Goal: Communication & Community: Share content

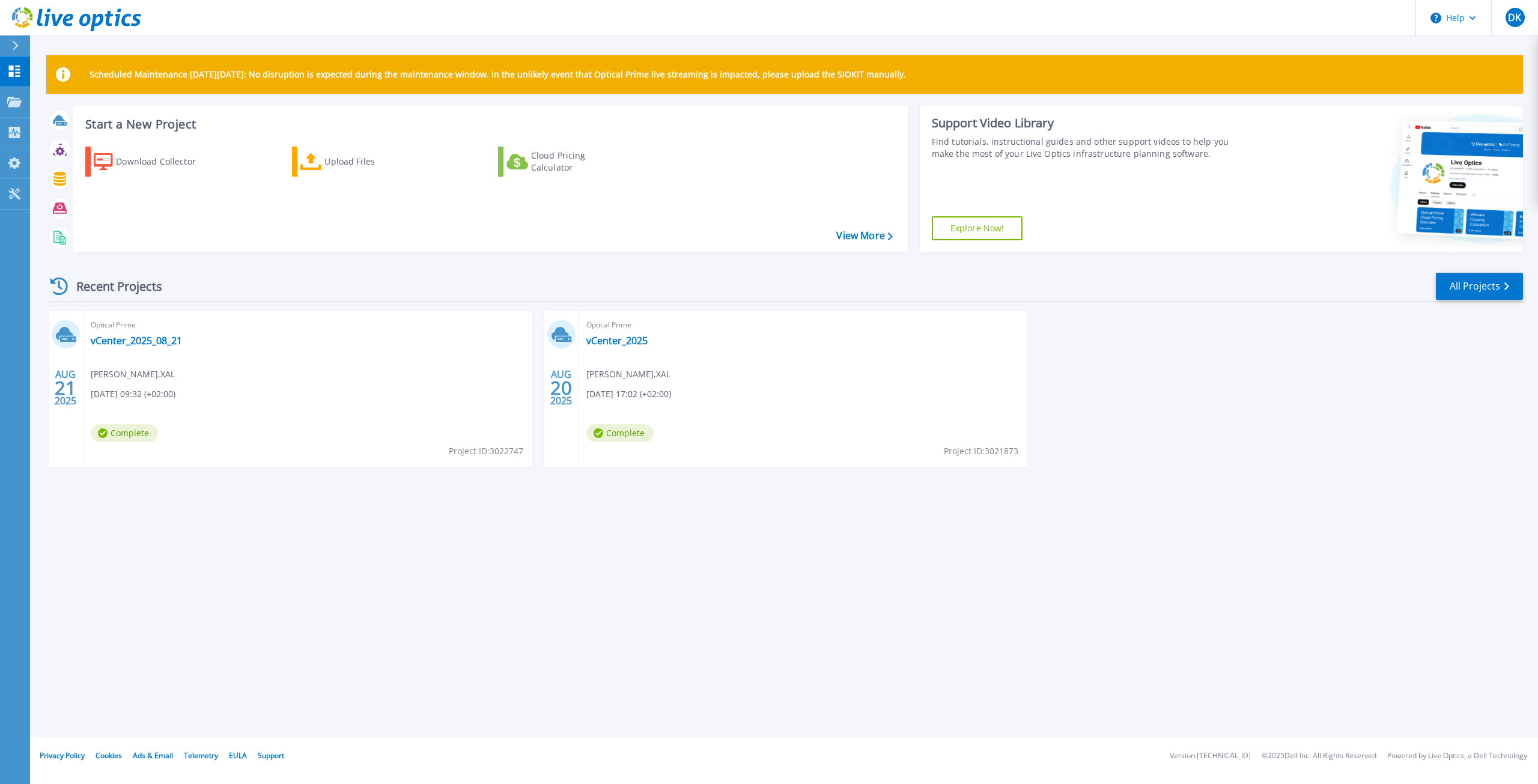
click at [1162, 491] on div "Recent Projects All Projects [DATE] Optical Prime vCenter_2025_08_21 [PERSON_NA…" at bounding box center [784, 381] width 1477 height 238
click at [1236, 605] on div "Scheduled Maintenance [DATE][DATE]: No disruption is expected during the mainte…" at bounding box center [784, 368] width 1508 height 737
drag, startPoint x: 149, startPoint y: 341, endPoint x: 164, endPoint y: 340, distance: 15.0
click at [149, 341] on link "vCenter_2025_08_21" at bounding box center [136, 340] width 91 height 12
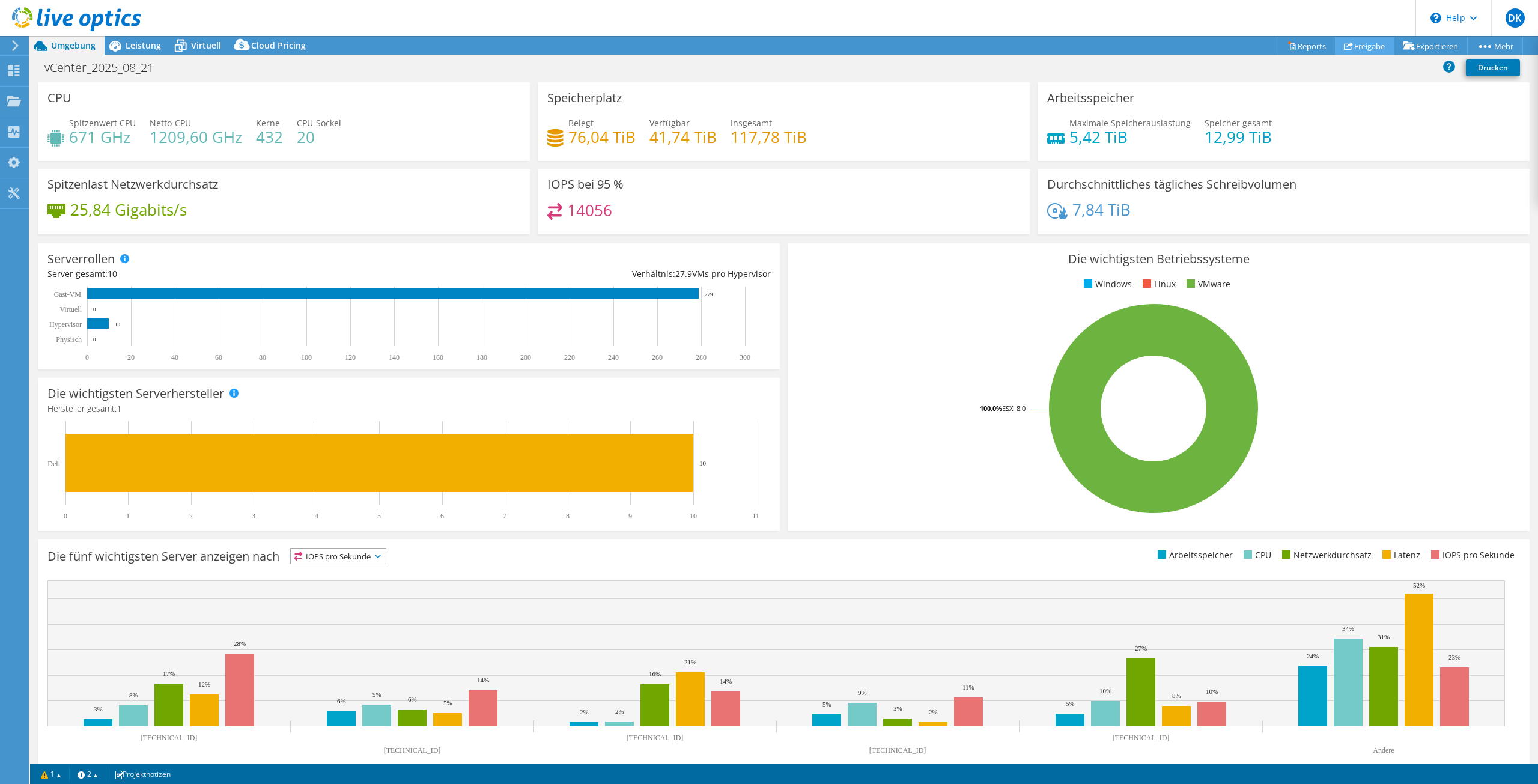
click at [1359, 46] on link "Freigabe" at bounding box center [1365, 46] width 60 height 18
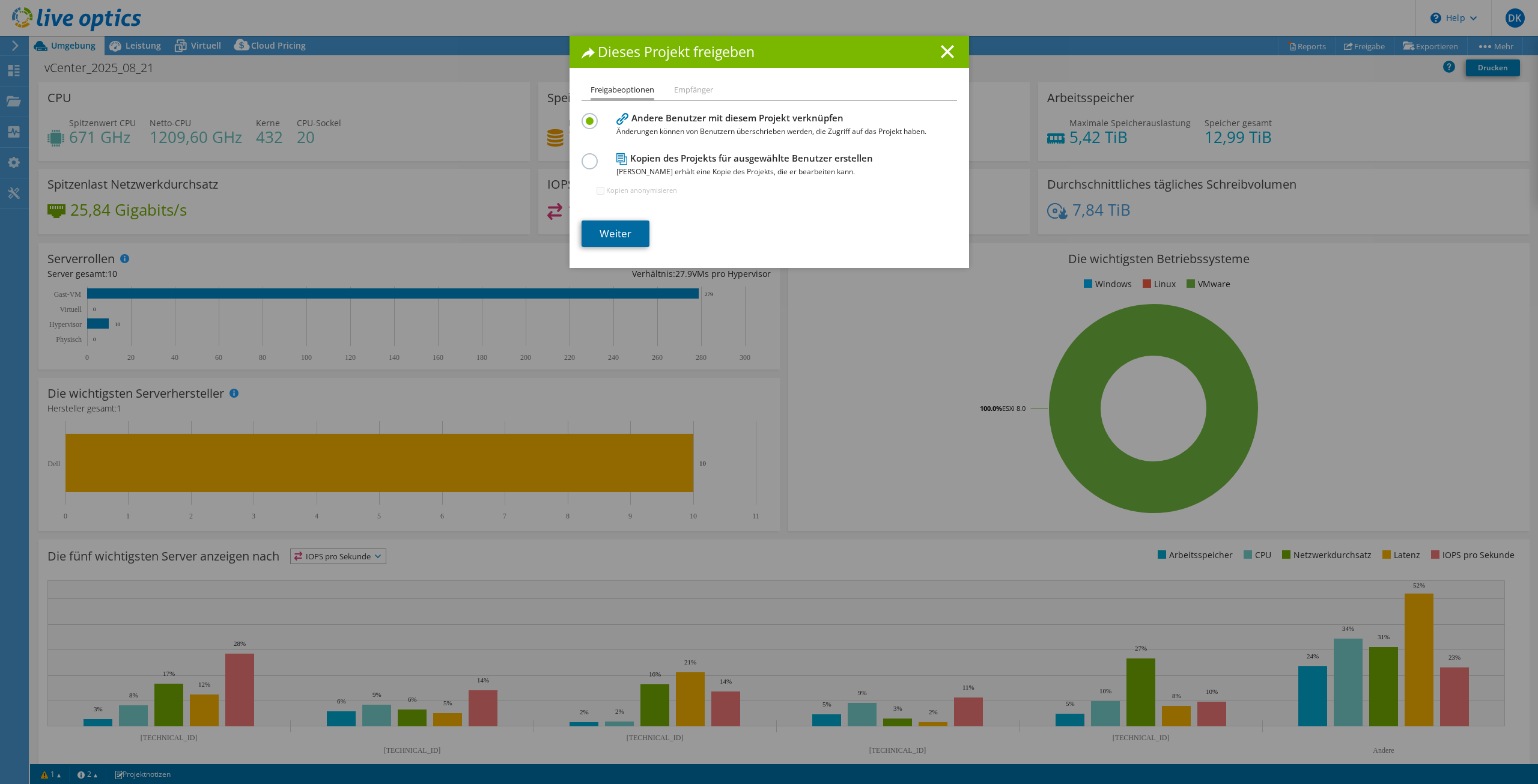
click at [632, 227] on link "Weiter" at bounding box center [615, 234] width 68 height 26
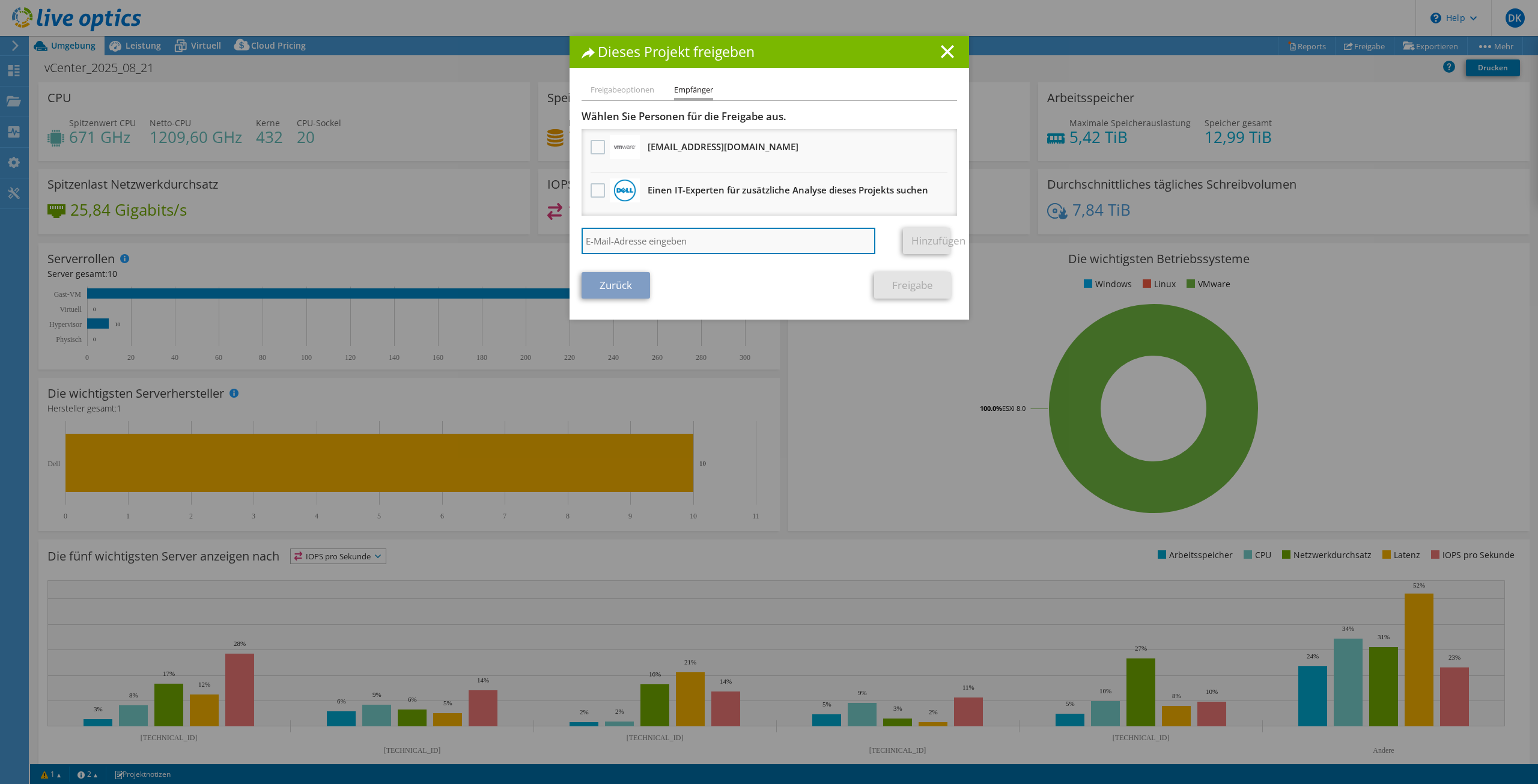
click at [683, 242] on input "search" at bounding box center [729, 241] width 294 height 26
type input "[PERSON_NAME][EMAIL_ADDRESS][PERSON_NAME][DOMAIN_NAME]"
click at [919, 236] on link "Hinzufügen" at bounding box center [927, 241] width 47 height 26
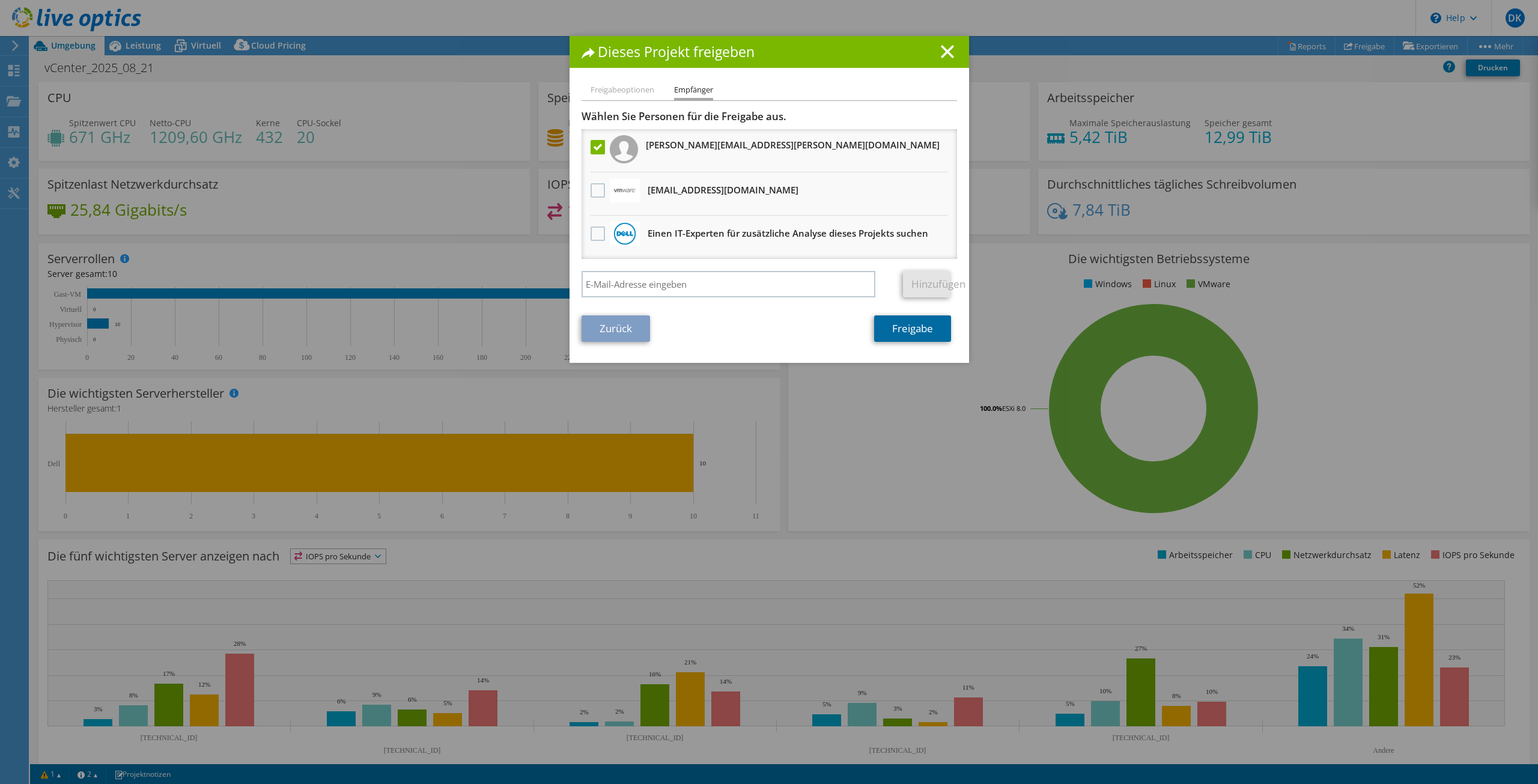
click at [905, 318] on link "Freigabe" at bounding box center [913, 328] width 77 height 26
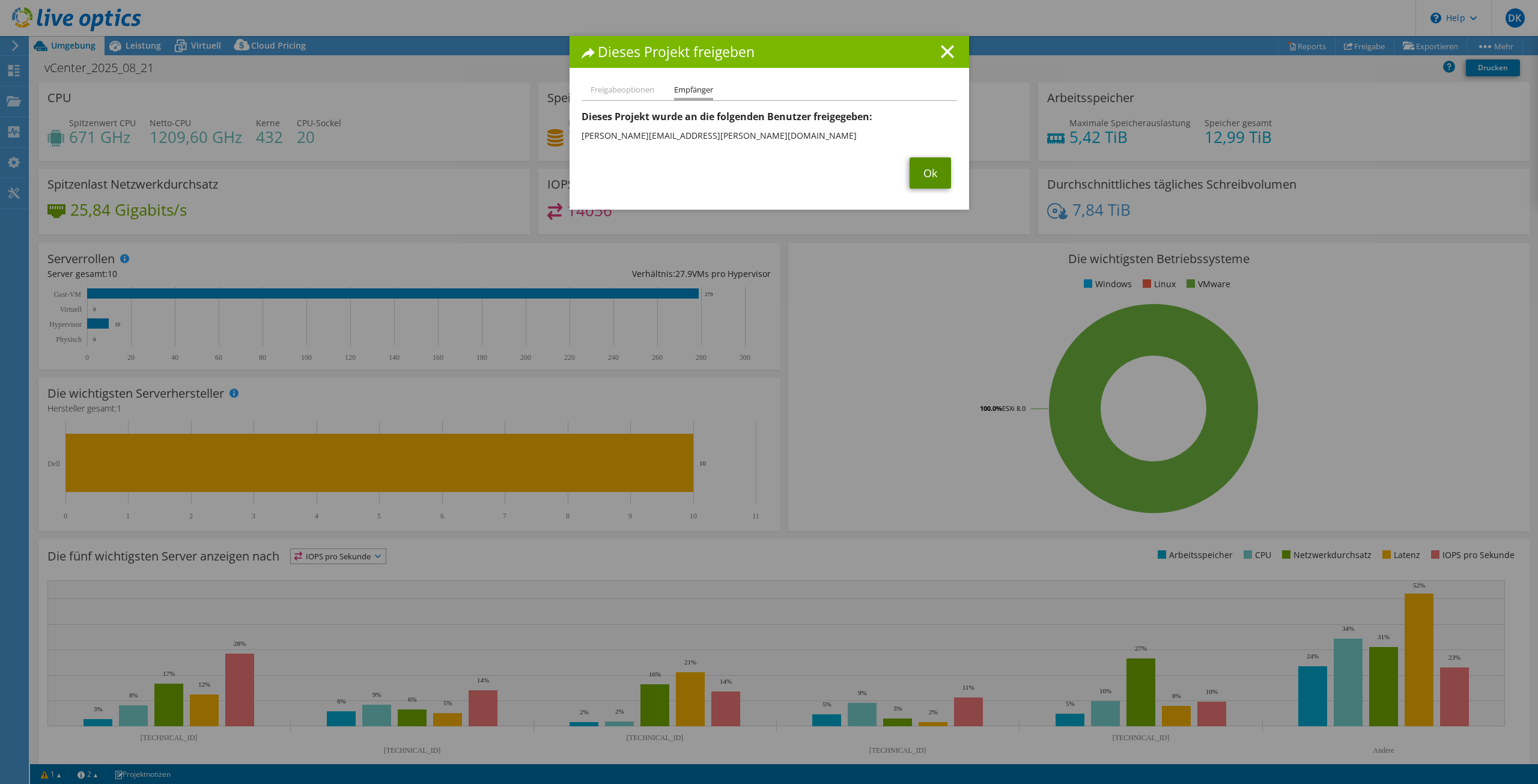
click at [934, 165] on link "Ok" at bounding box center [930, 173] width 41 height 32
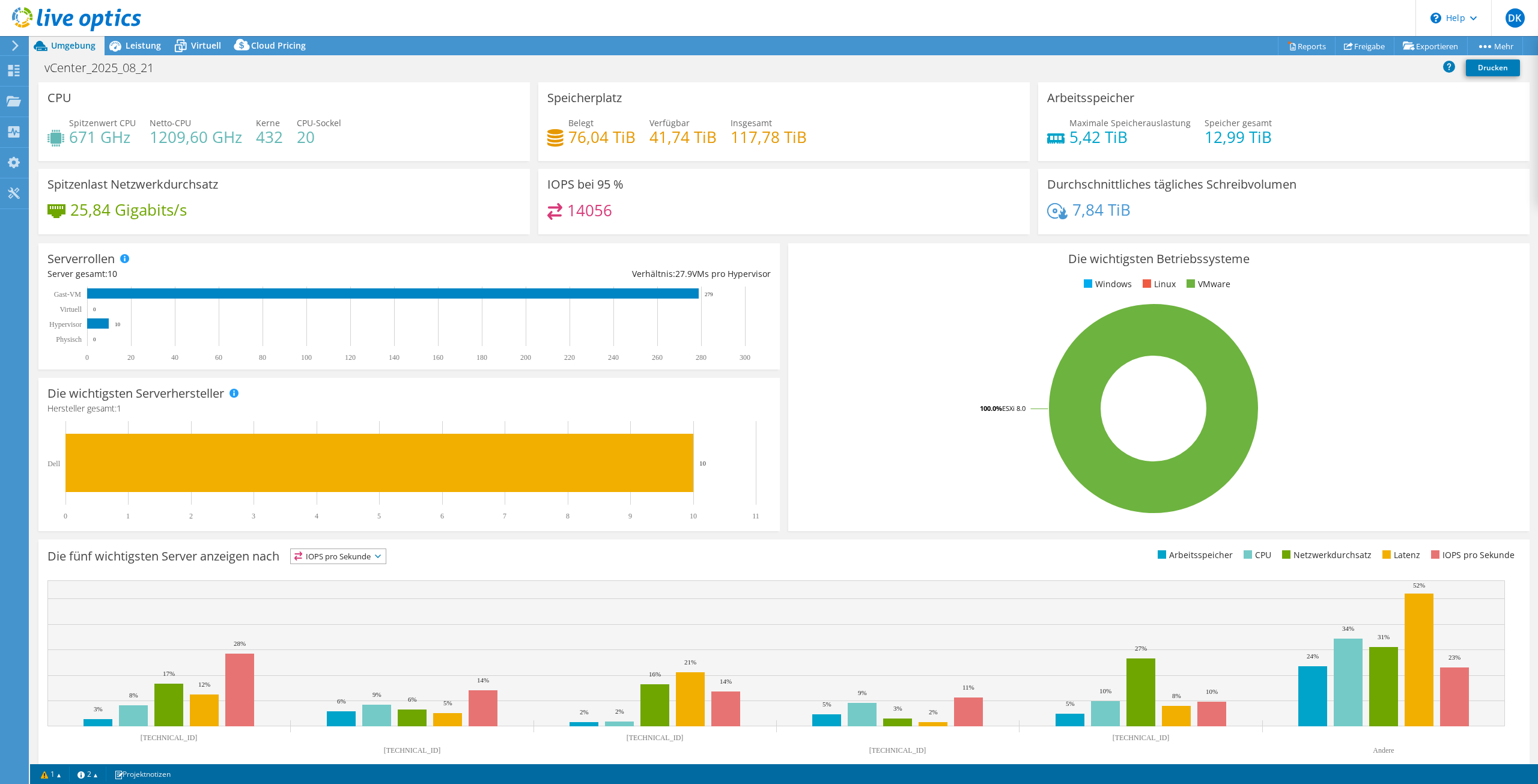
click at [342, 557] on span "IOPS pro Sekunde" at bounding box center [338, 556] width 95 height 14
click at [330, 621] on li "Netzwerkdurchsatz" at bounding box center [338, 622] width 95 height 17
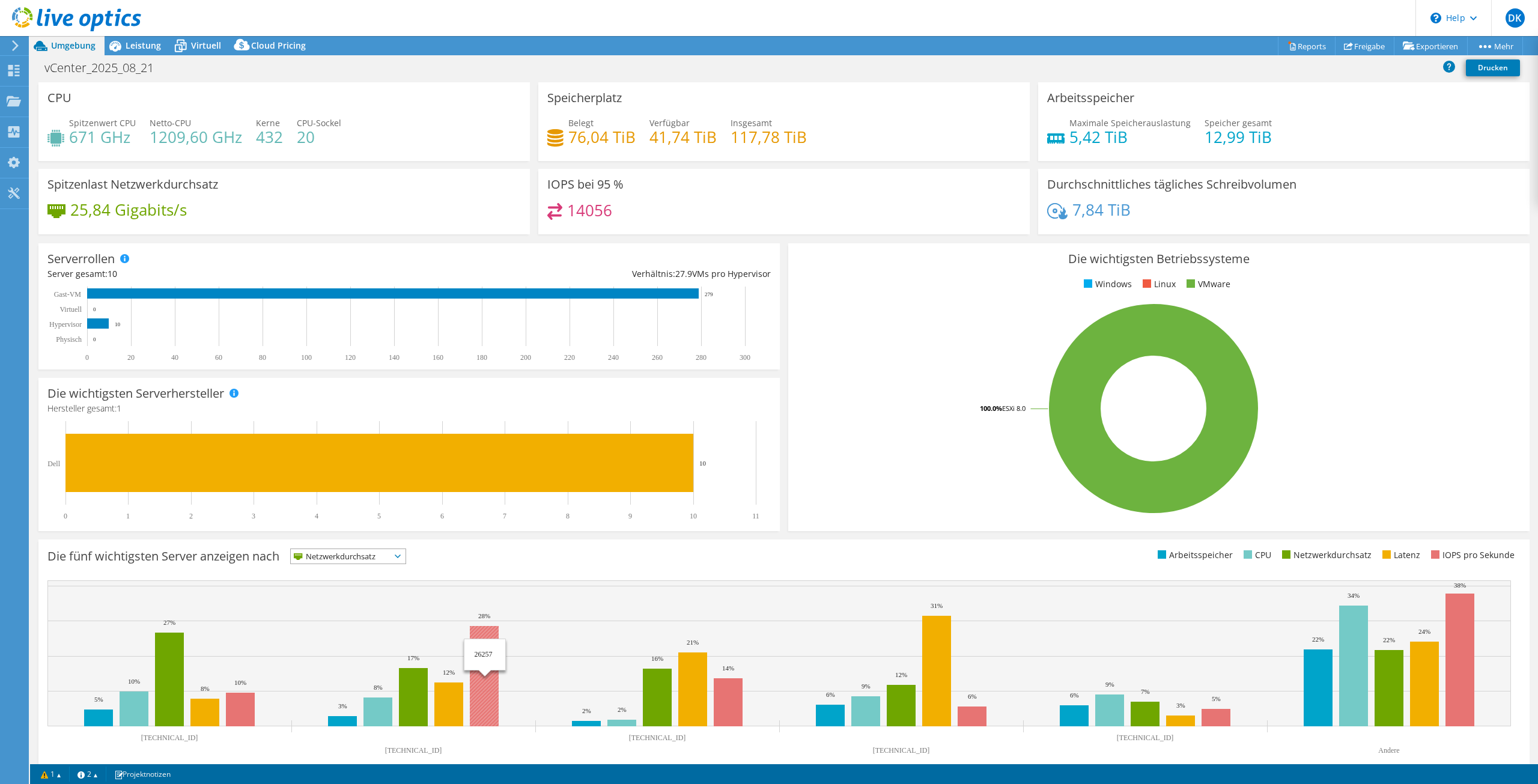
click at [489, 640] on rect at bounding box center [484, 676] width 29 height 100
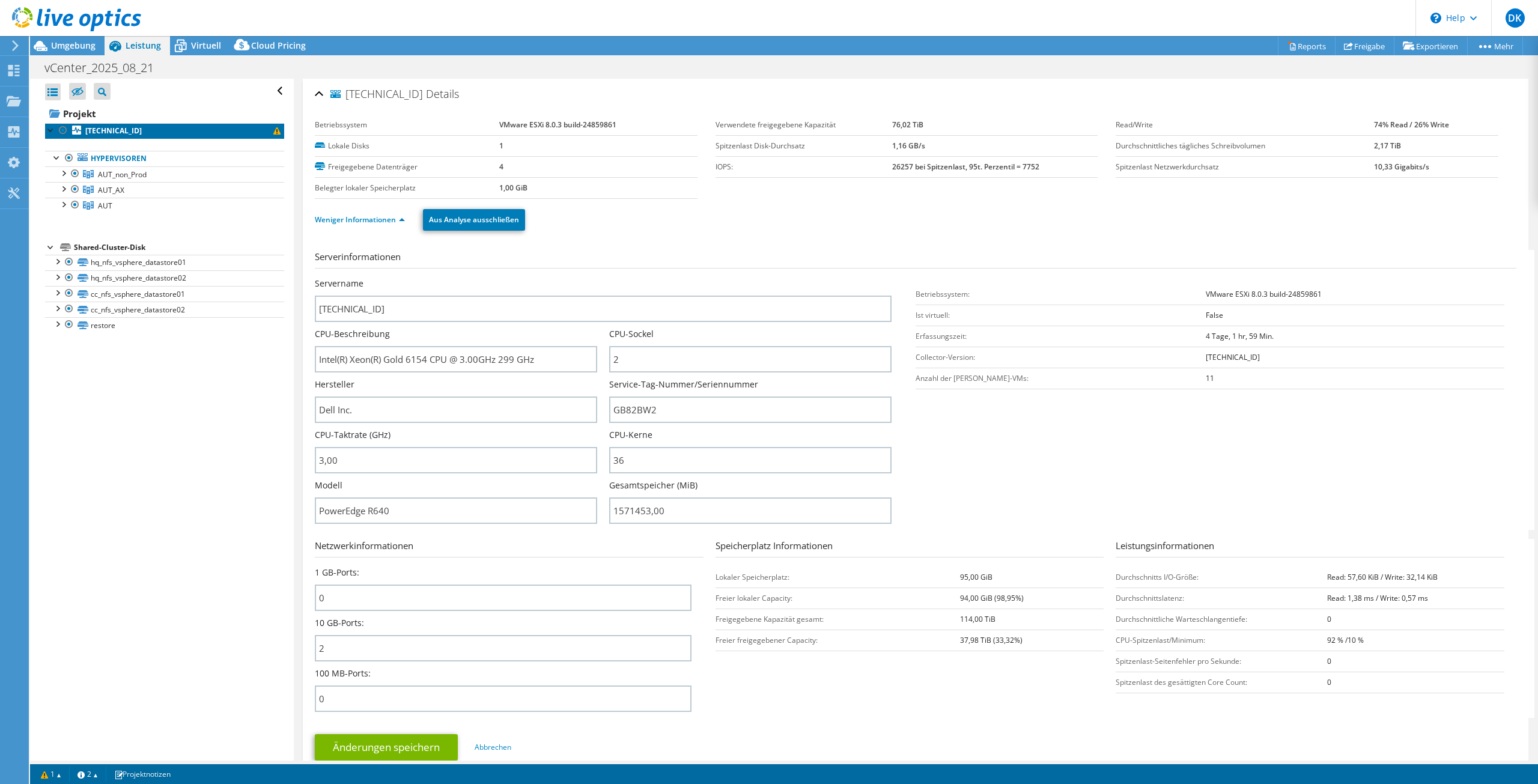
click at [273, 130] on span at bounding box center [277, 131] width 7 height 7
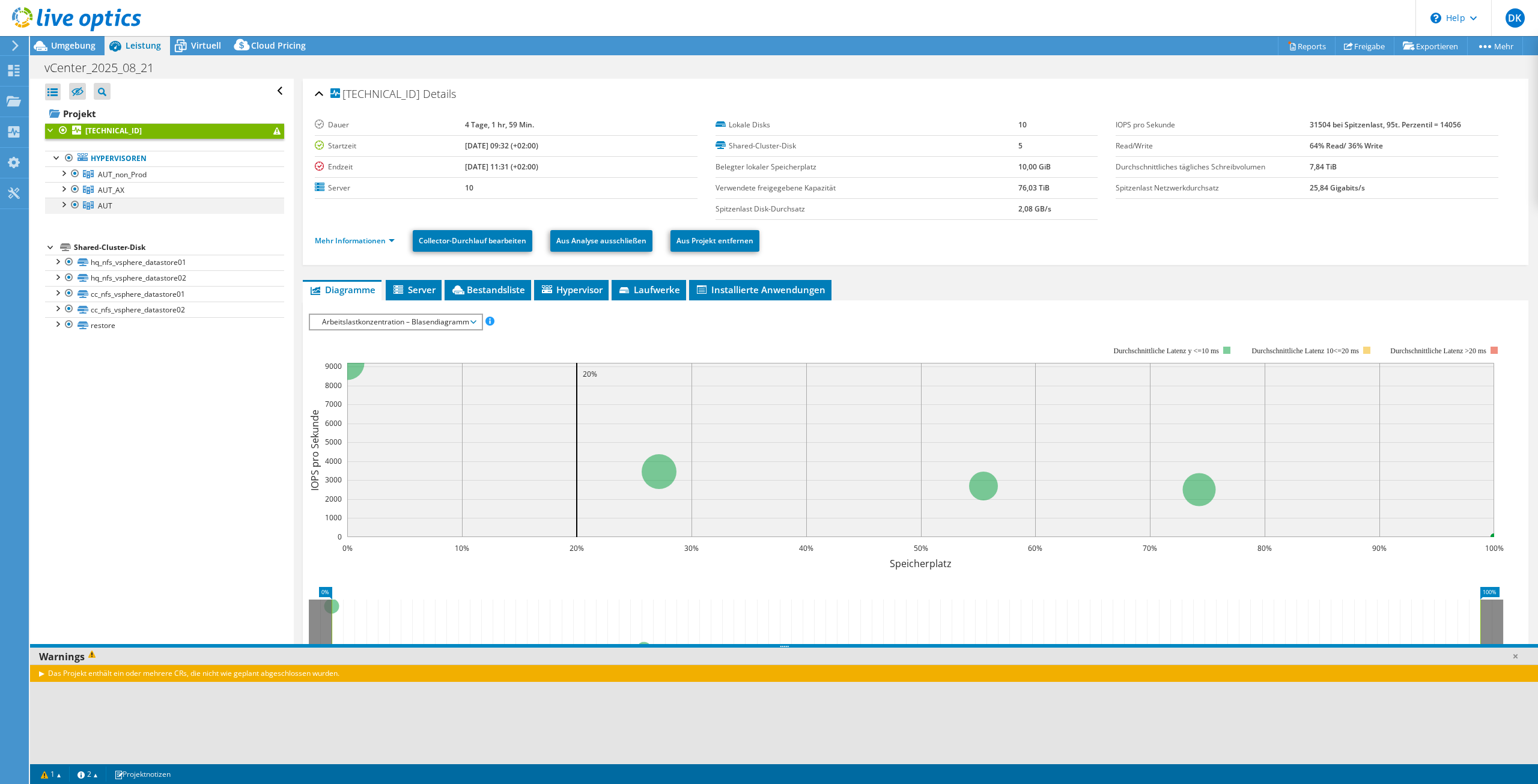
click at [65, 204] on div at bounding box center [63, 204] width 12 height 12
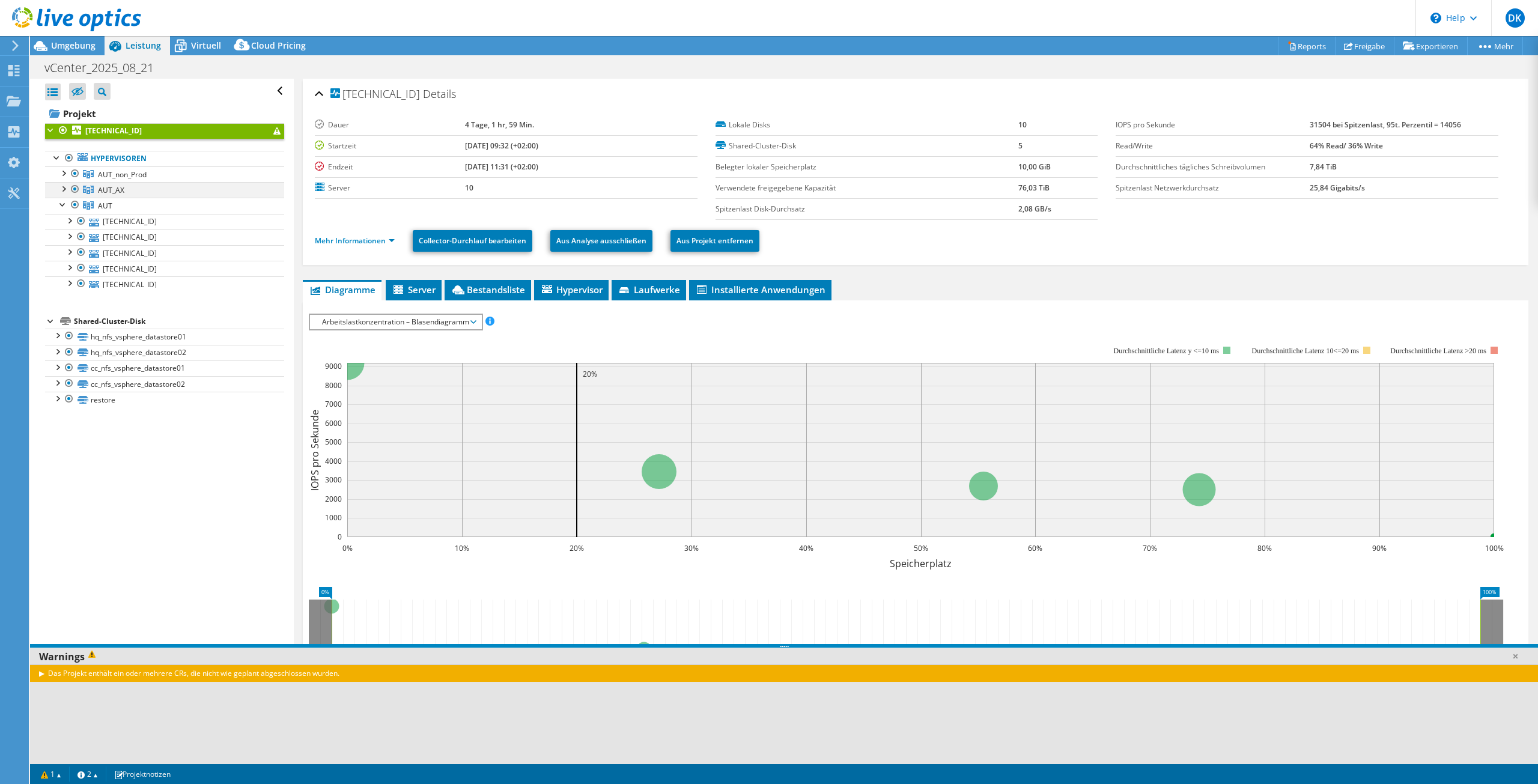
click at [64, 192] on div at bounding box center [63, 188] width 12 height 12
click at [64, 172] on div at bounding box center [63, 172] width 12 height 12
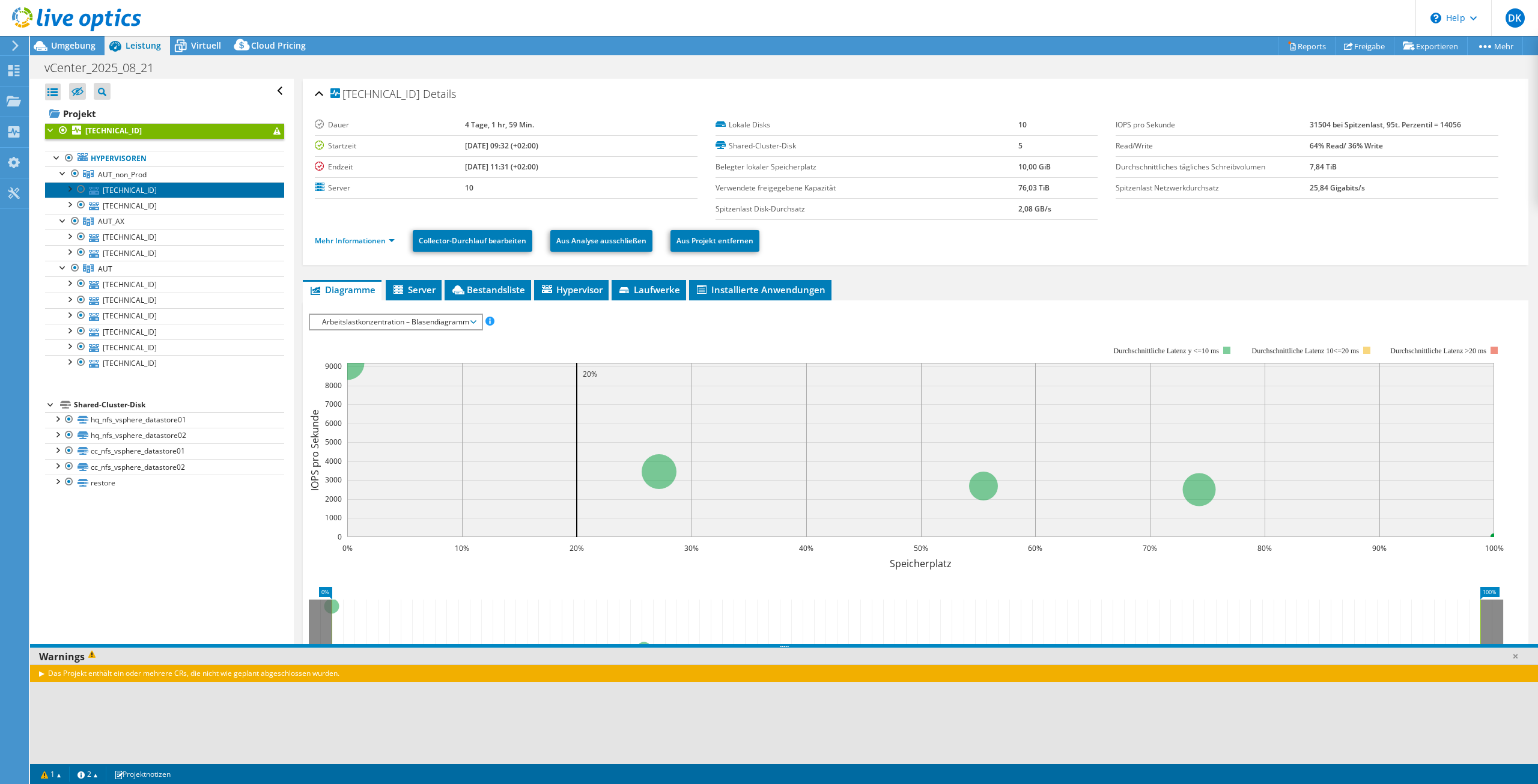
click at [143, 188] on link "10.0.50.1" at bounding box center [165, 190] width 239 height 16
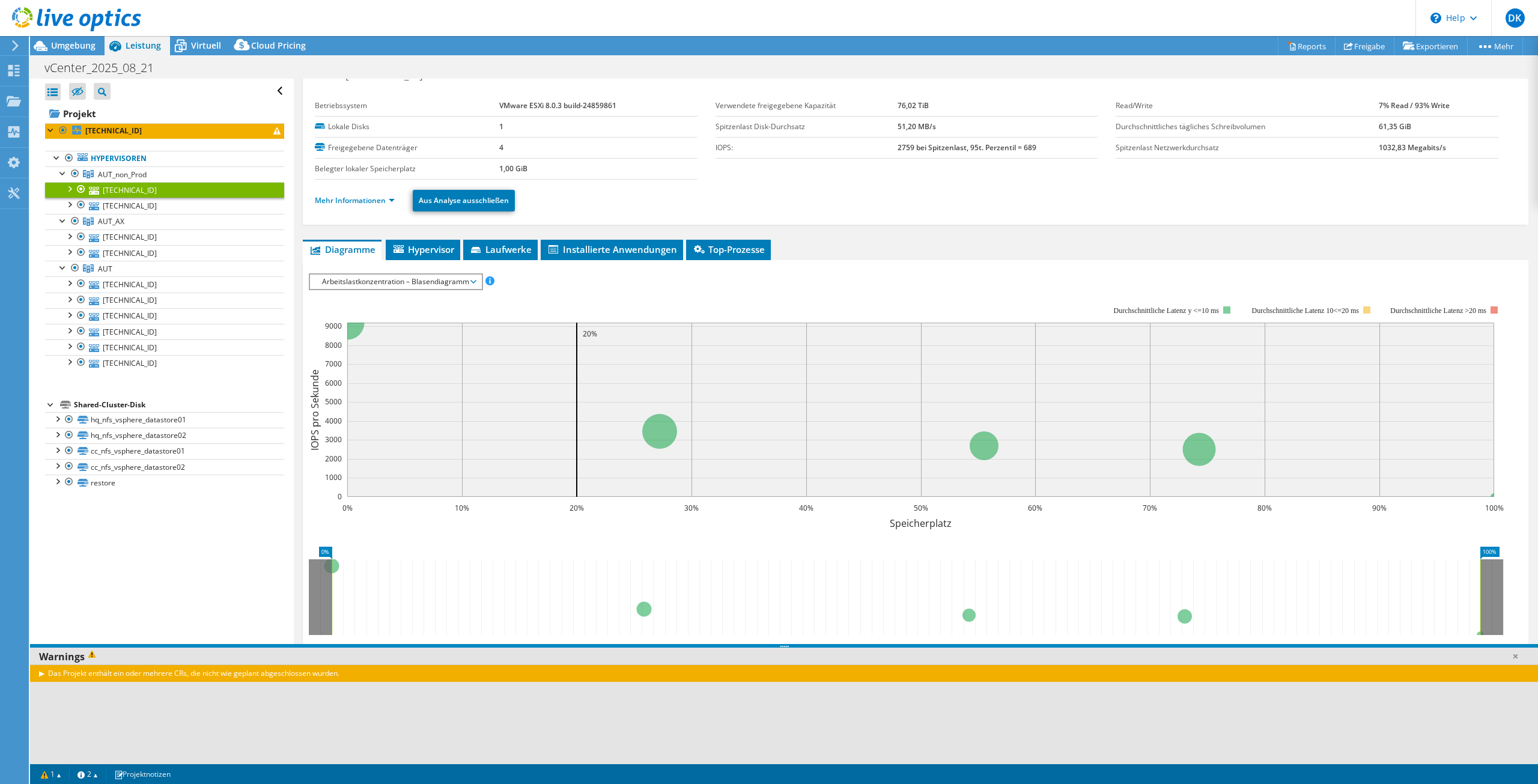
scroll to position [34, 0]
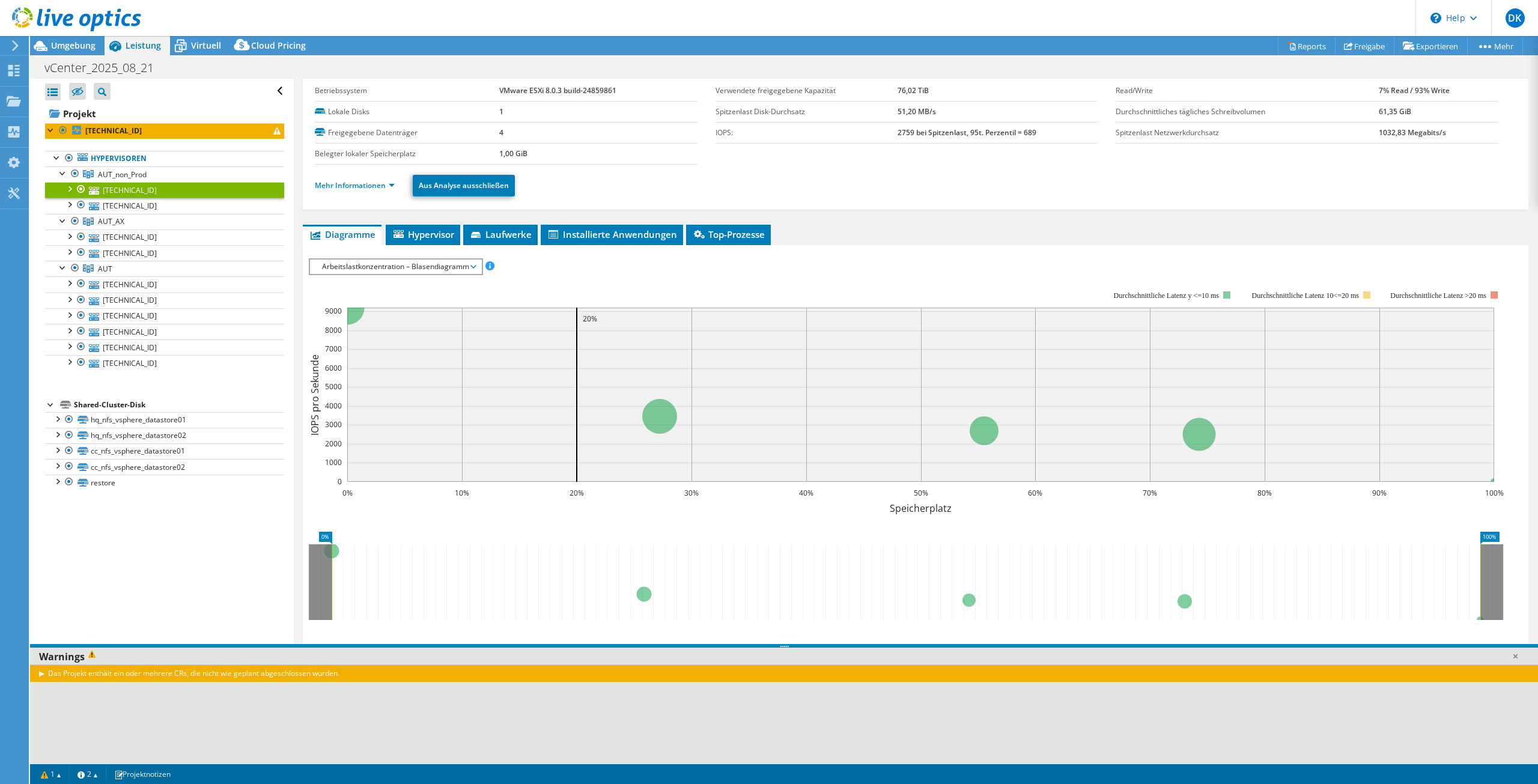
click at [40, 673] on div "Das Projekt enthält ein oder mehrere CRs, die nicht wie geplant abgeschlossen w…" at bounding box center [784, 673] width 1508 height 18
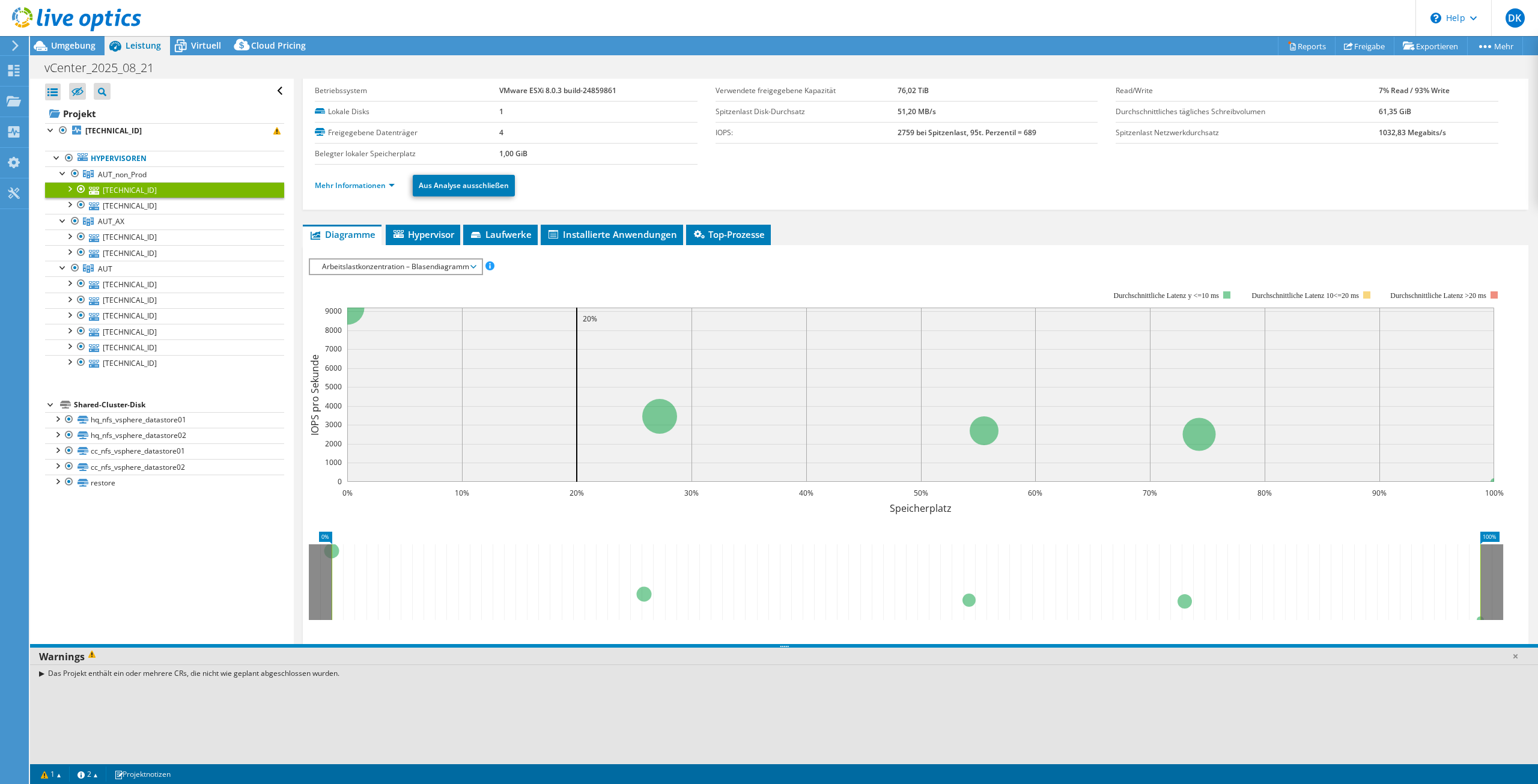
click at [141, 672] on div "Das Projekt enthält ein oder mehrere CRs, die nicht wie geplant abgeschlossen w…" at bounding box center [784, 673] width 1508 height 18
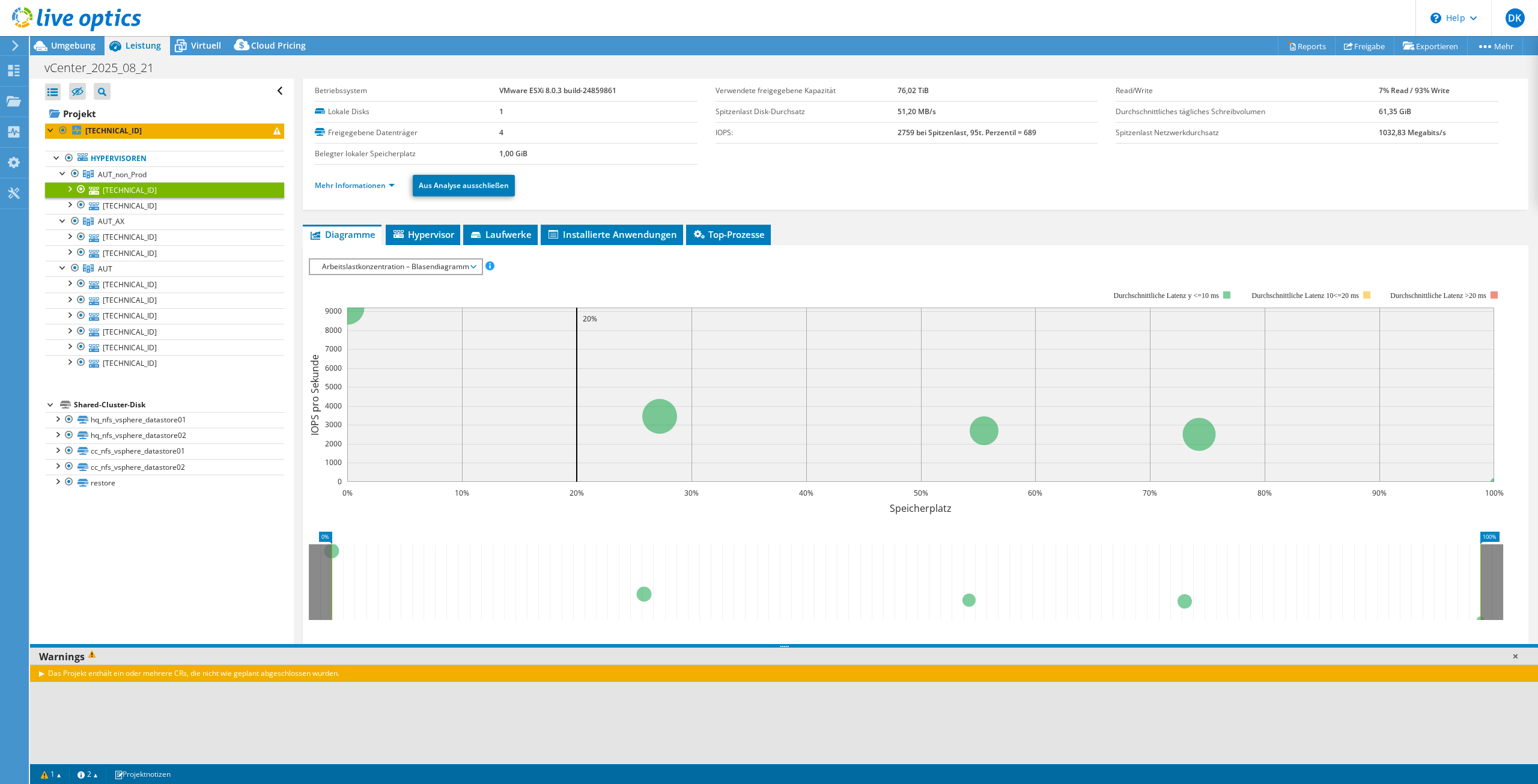
click at [1520, 654] on link at bounding box center [1516, 656] width 12 height 12
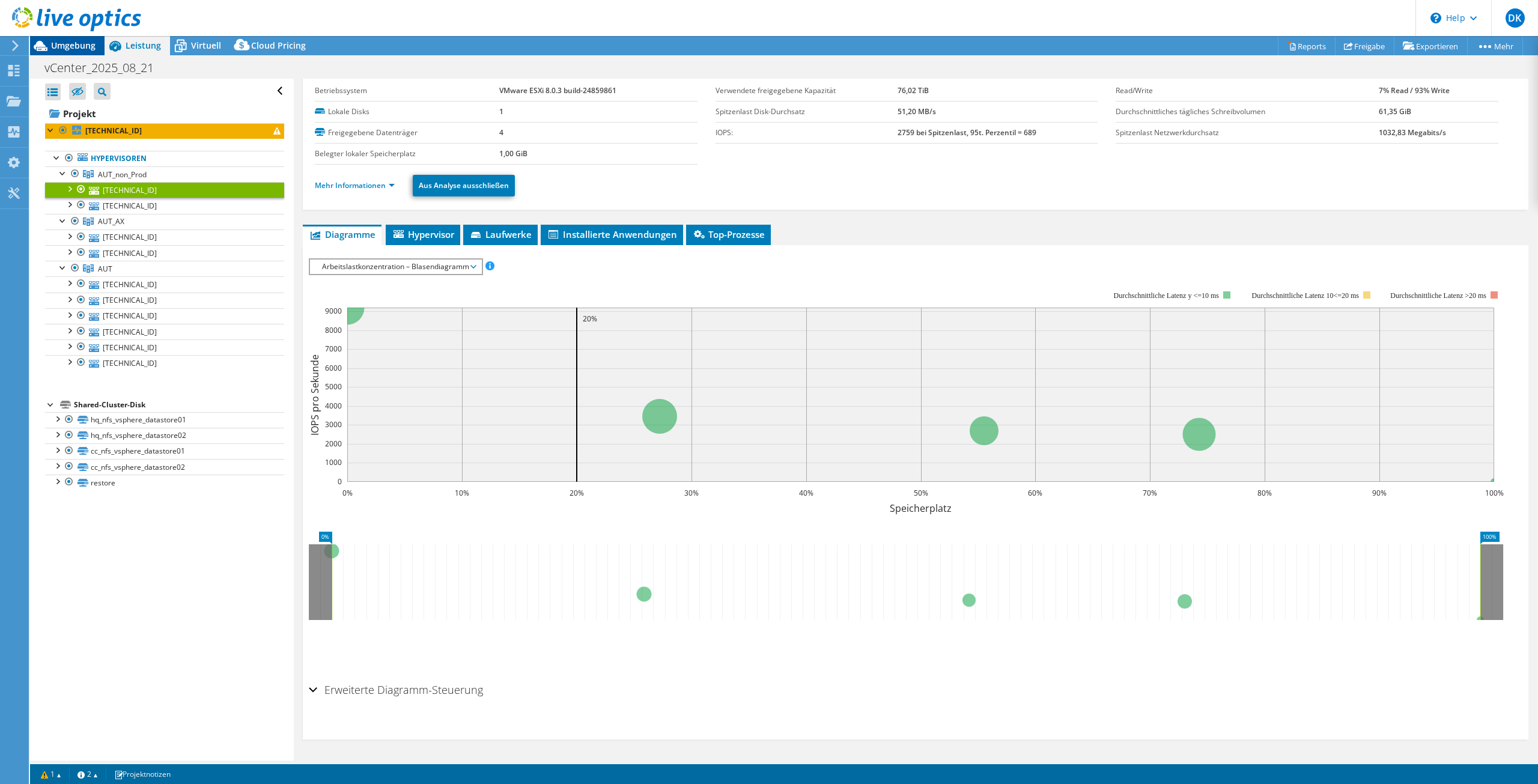
click at [78, 53] on div "Umgebung" at bounding box center [67, 45] width 74 height 19
